Goal: Information Seeking & Learning: Find specific fact

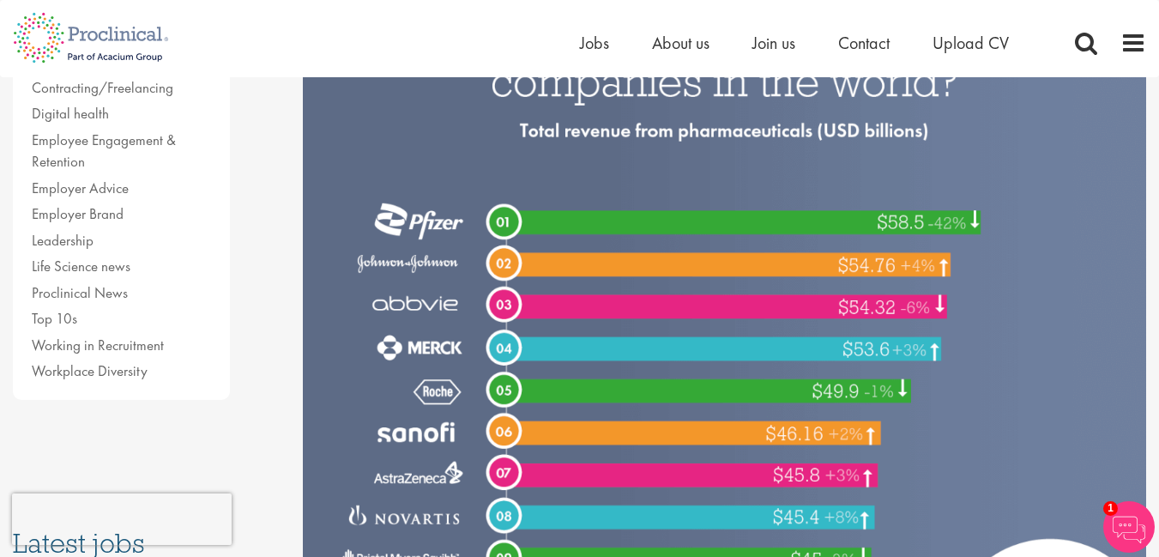
click at [1128, 529] on img at bounding box center [1129, 526] width 51 height 51
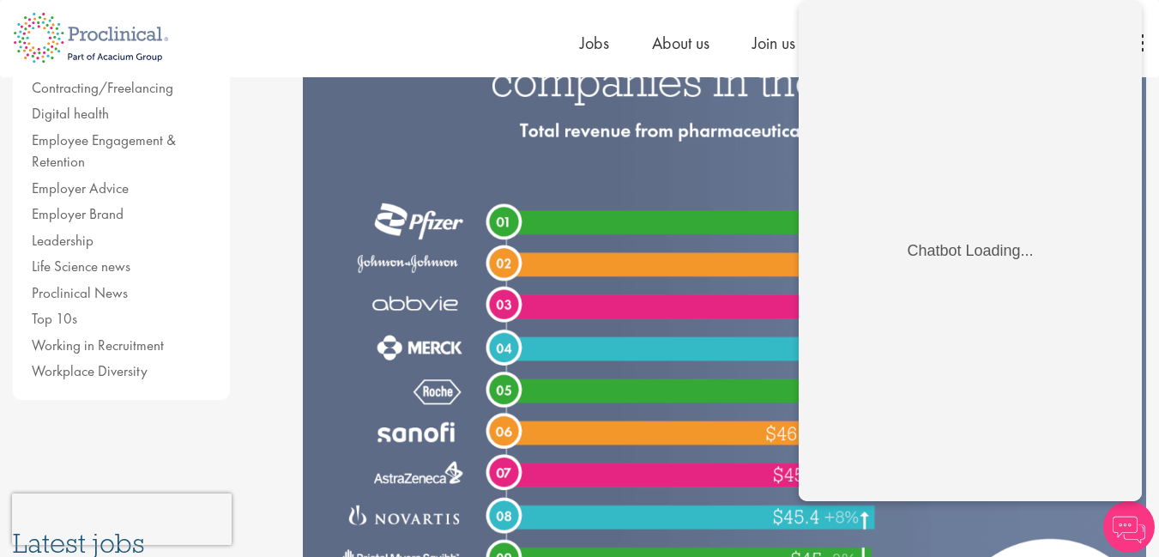
click at [679, 209] on img at bounding box center [725, 319] width 844 height 704
click at [1137, 530] on img at bounding box center [1129, 526] width 51 height 51
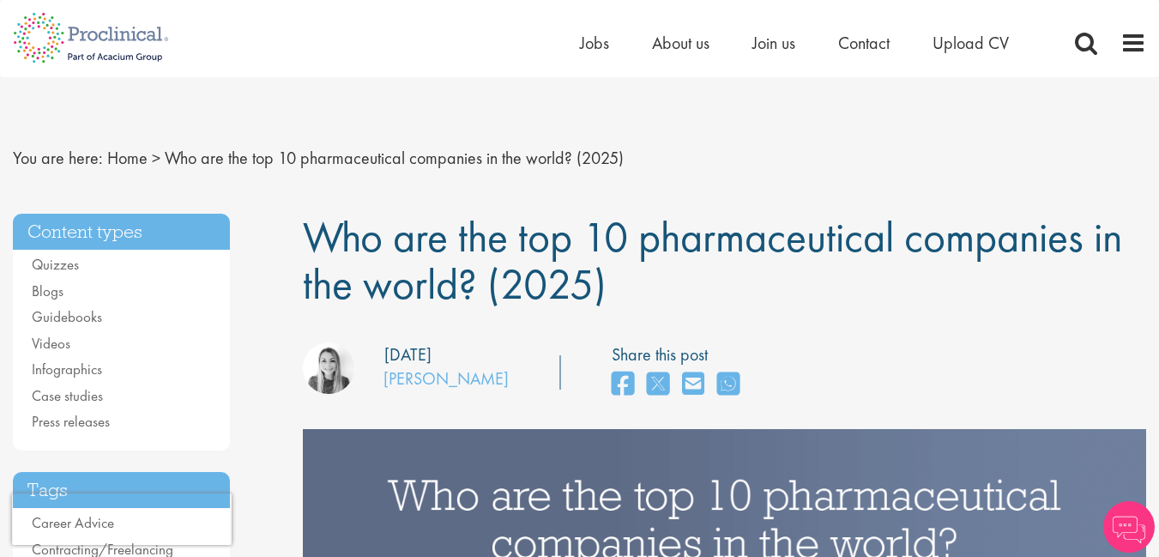
drag, startPoint x: 633, startPoint y: 293, endPoint x: 288, endPoint y: 251, distance: 347.6
drag, startPoint x: 294, startPoint y: 245, endPoint x: 635, endPoint y: 292, distance: 344.0
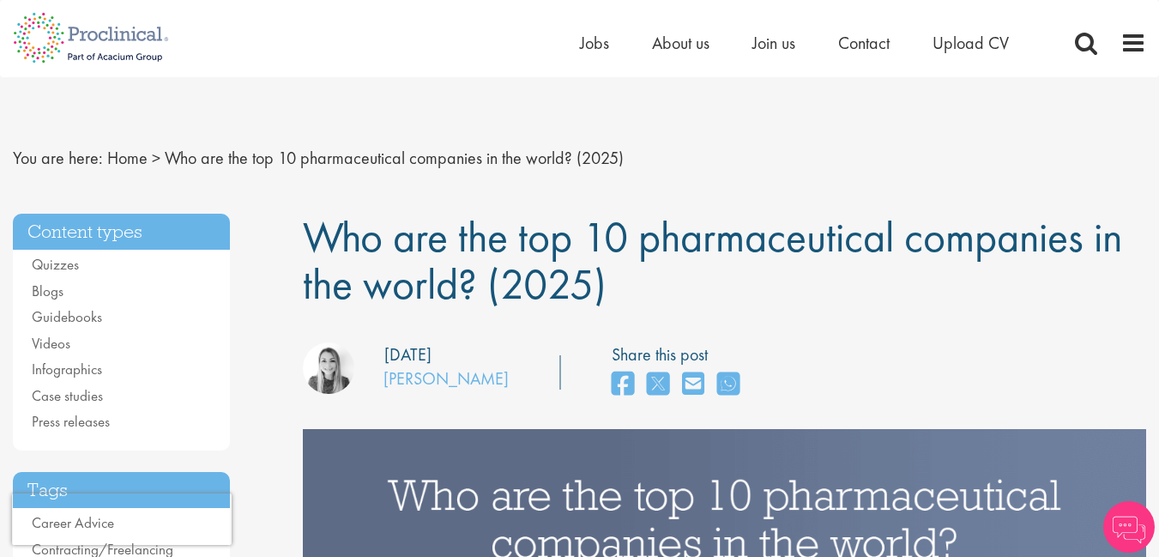
click at [635, 292] on h1 "Who are the top 10 pharmaceutical companies in the world? (2025)" at bounding box center [725, 261] width 844 height 94
drag, startPoint x: 632, startPoint y: 291, endPoint x: 303, endPoint y: 245, distance: 332.7
click at [303, 245] on h1 "Who are the top 10 pharmaceutical companies in the world? (2025)" at bounding box center [725, 261] width 844 height 94
click at [303, 245] on span "Who are the top 10 pharmaceutical companies in the world? (2025)" at bounding box center [713, 260] width 820 height 102
drag, startPoint x: 991, startPoint y: 288, endPoint x: 594, endPoint y: 281, distance: 397.4
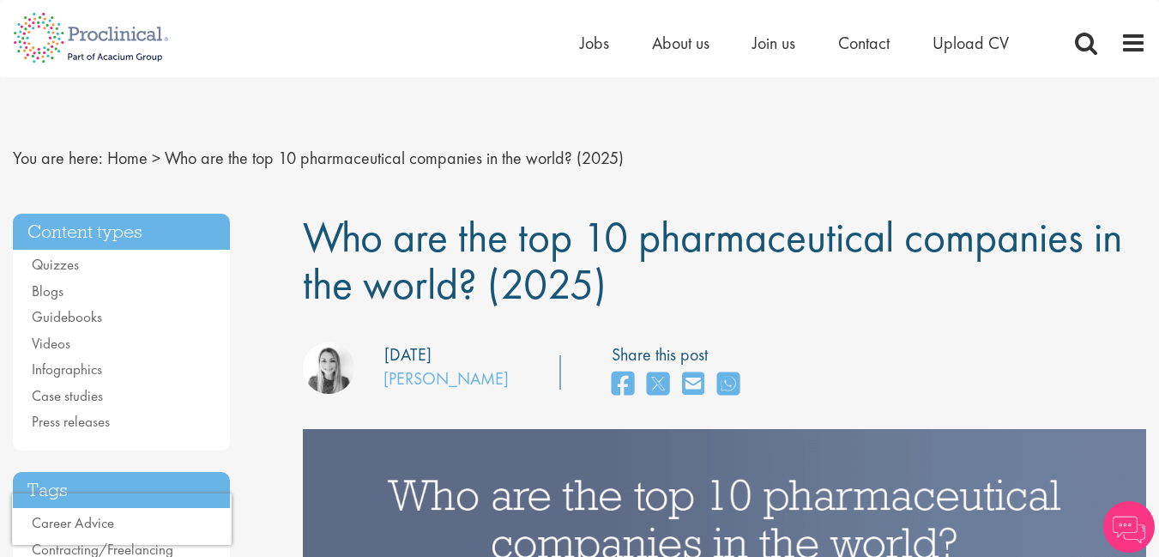
click at [593, 281] on span "Who are the top 10 pharmaceutical companies in the world? (2025)" at bounding box center [713, 260] width 820 height 102
click at [635, 289] on h1 "Who are the top 10 pharmaceutical companies in the world? (2025)" at bounding box center [725, 261] width 844 height 94
drag, startPoint x: 629, startPoint y: 286, endPoint x: 587, endPoint y: 271, distance: 44.5
click at [629, 285] on h1 "Who are the top 10 pharmaceutical companies in the world? (2025)" at bounding box center [725, 261] width 844 height 94
click at [603, 272] on span "Who are the top 10 pharmaceutical companies in the world? (2025)" at bounding box center [713, 260] width 820 height 102
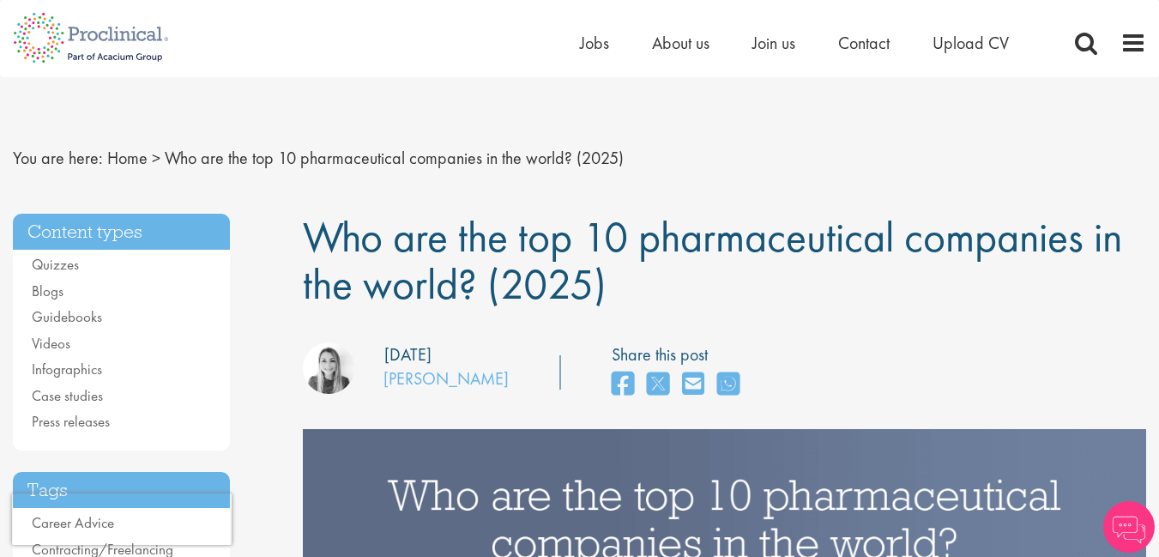
drag, startPoint x: 594, startPoint y: 279, endPoint x: 599, endPoint y: 298, distance: 19.6
click at [452, 287] on span "Who are the top 10 pharmaceutical companies in the world? (2025)" at bounding box center [713, 260] width 820 height 102
click at [626, 298] on h1 "Who are the top 10 pharmaceutical companies in the world? (2025)" at bounding box center [725, 261] width 844 height 94
drag, startPoint x: 624, startPoint y: 287, endPoint x: 290, endPoint y: 252, distance: 335.6
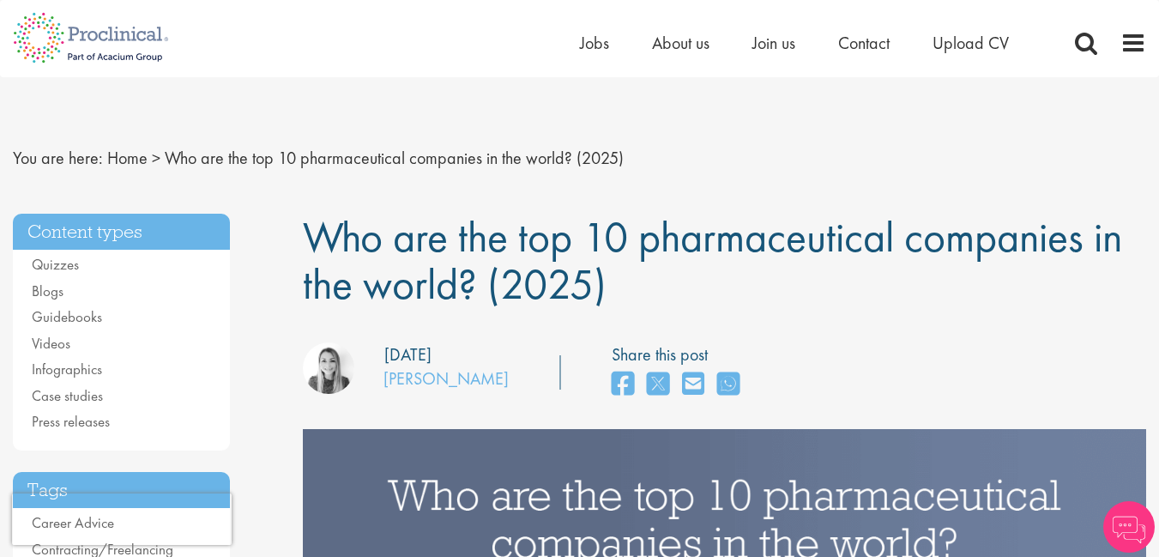
click at [617, 300] on h1 "Who are the top 10 pharmaceutical companies in the world? (2025)" at bounding box center [725, 261] width 844 height 94
drag, startPoint x: 621, startPoint y: 283, endPoint x: 300, endPoint y: 251, distance: 323.4
click at [625, 293] on h1 "Who are the top 10 pharmaceutical companies in the world? (2025)" at bounding box center [725, 261] width 844 height 94
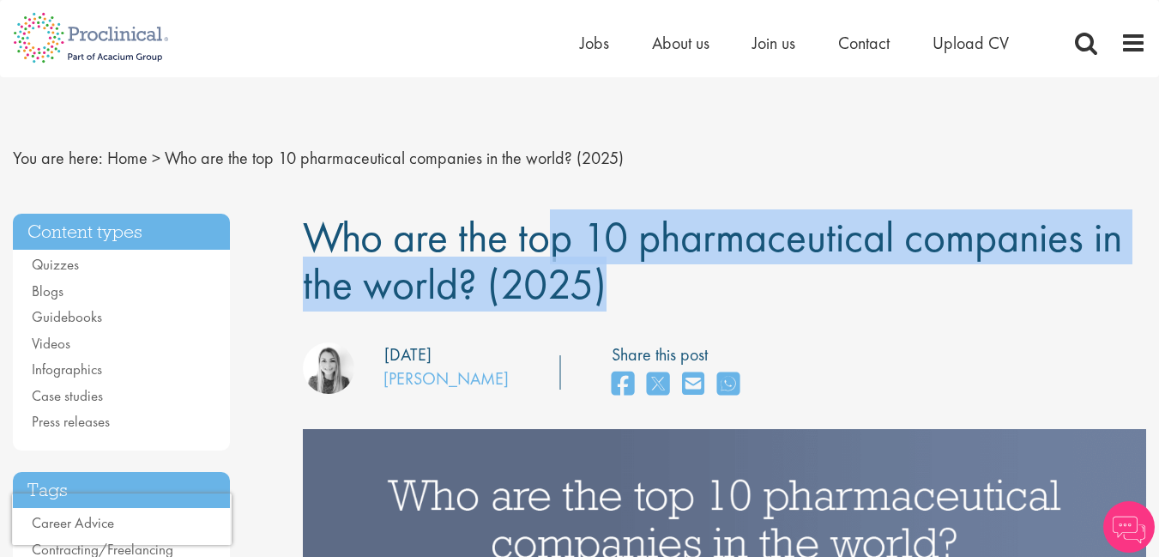
drag, startPoint x: 625, startPoint y: 293, endPoint x: 325, endPoint y: 246, distance: 303.1
click at [325, 246] on h1 "Who are the top 10 pharmaceutical companies in the world? (2025)" at bounding box center [725, 261] width 844 height 94
click at [100, 46] on img at bounding box center [91, 38] width 182 height 76
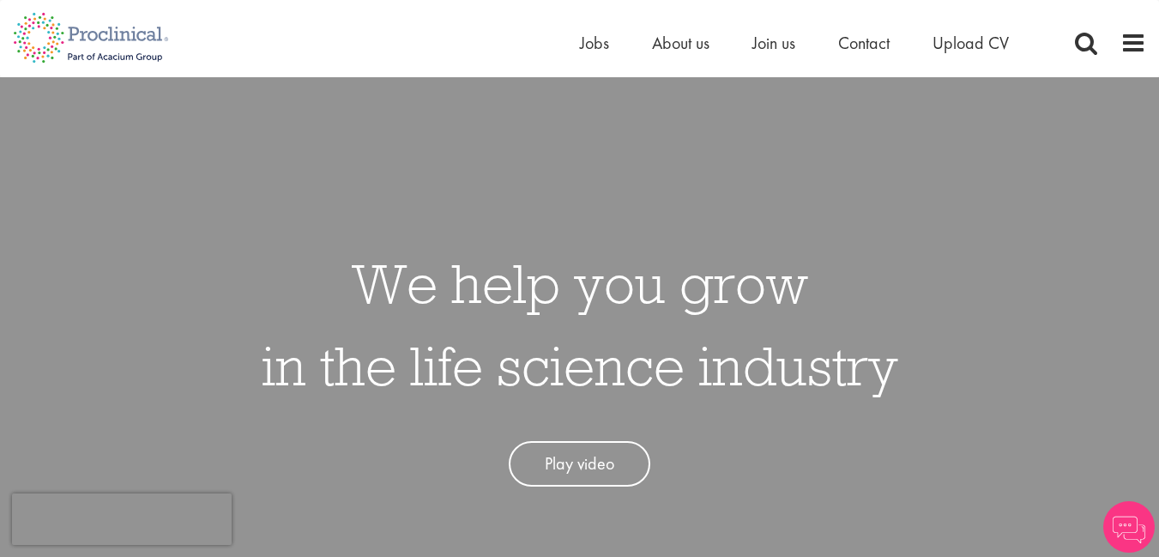
drag, startPoint x: 489, startPoint y: 137, endPoint x: 524, endPoint y: 179, distance: 54.8
click at [519, 179] on div "We help you grow in the life science industry Play video" at bounding box center [579, 355] width 1185 height 557
click at [730, 171] on div "We help you grow in the life science industry Play video" at bounding box center [579, 355] width 1185 height 557
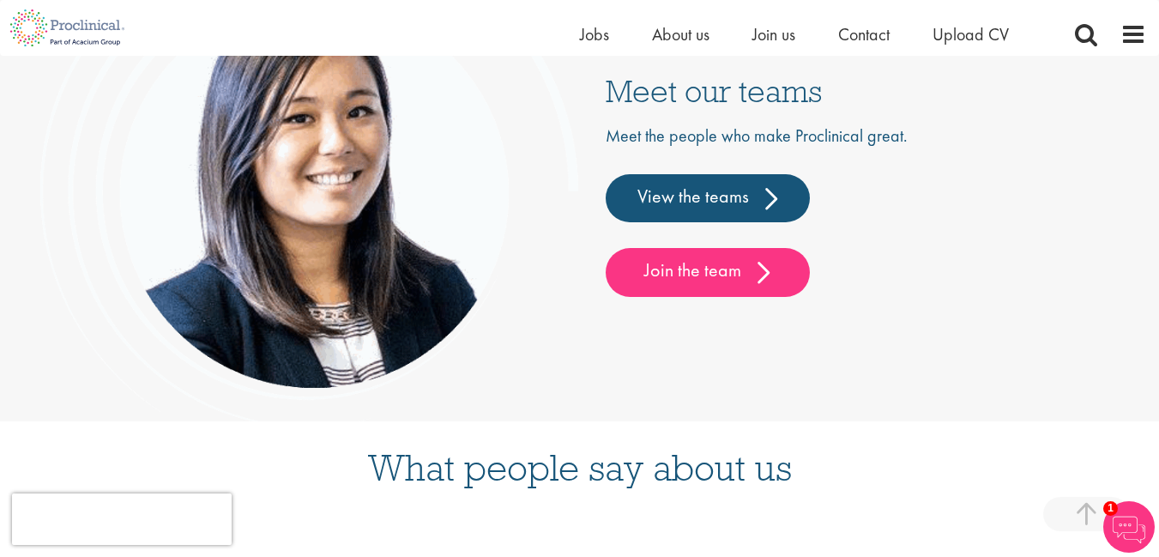
scroll to position [4016, 0]
